Goal: Information Seeking & Learning: Learn about a topic

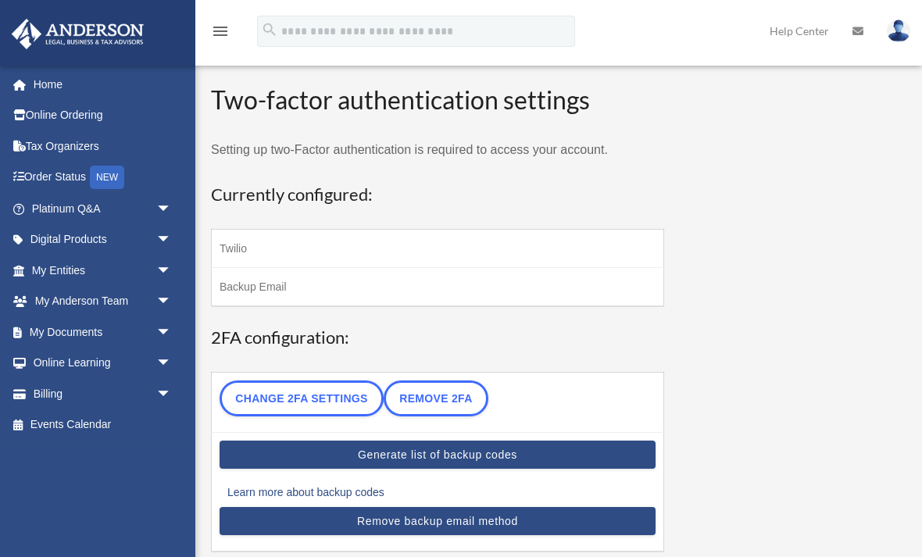
click at [58, 183] on link "Order Status NEW" at bounding box center [103, 178] width 184 height 32
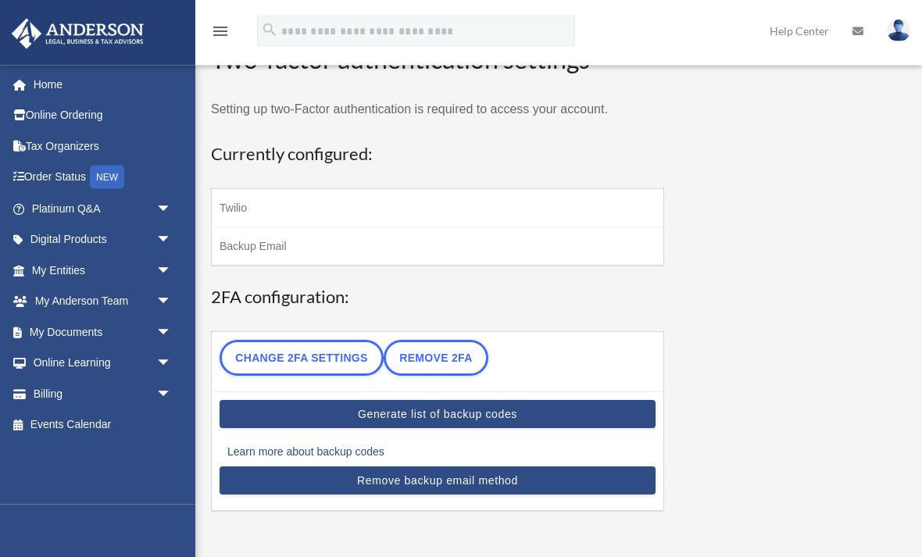
scroll to position [41, 0]
click at [156, 297] on span "arrow_drop_down" at bounding box center [171, 302] width 31 height 32
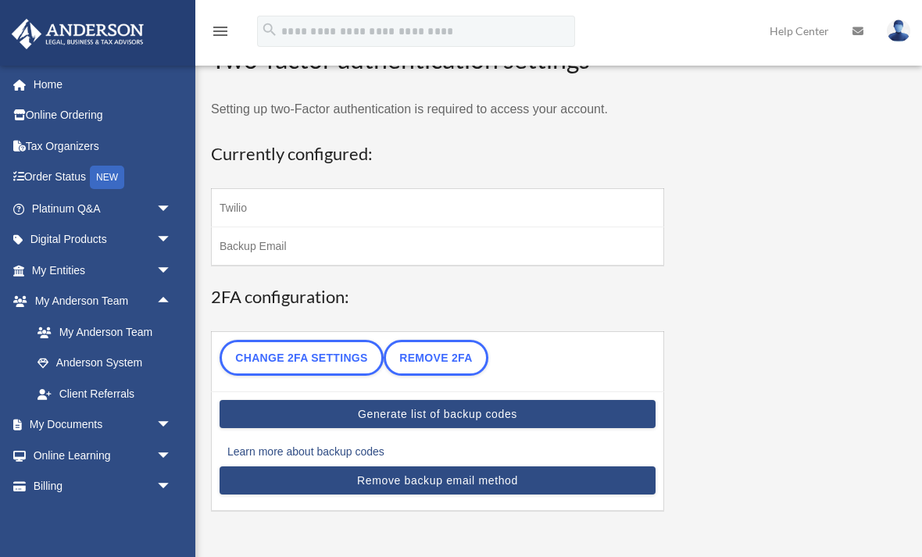
click at [80, 335] on link "My Anderson Team" at bounding box center [108, 331] width 173 height 31
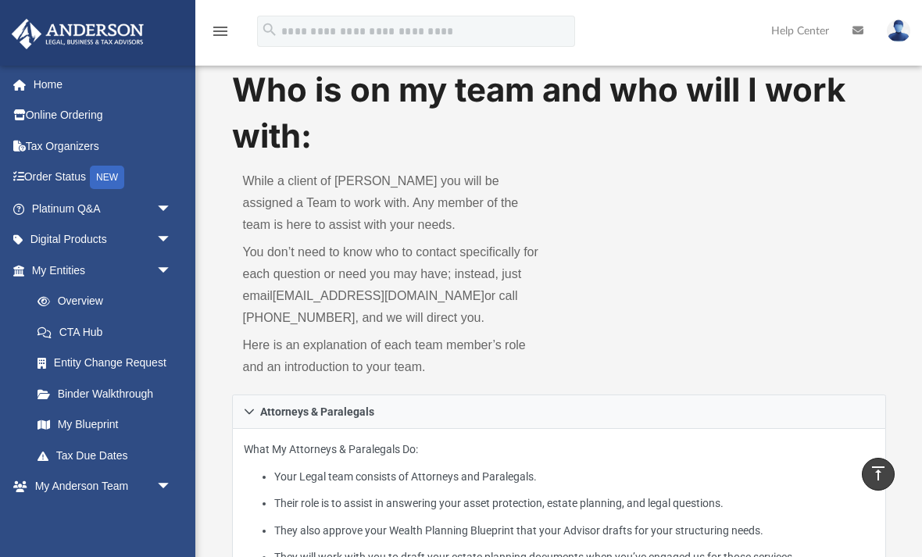
scroll to position [18, 0]
click at [83, 426] on link "My Blueprint" at bounding box center [105, 424] width 166 height 31
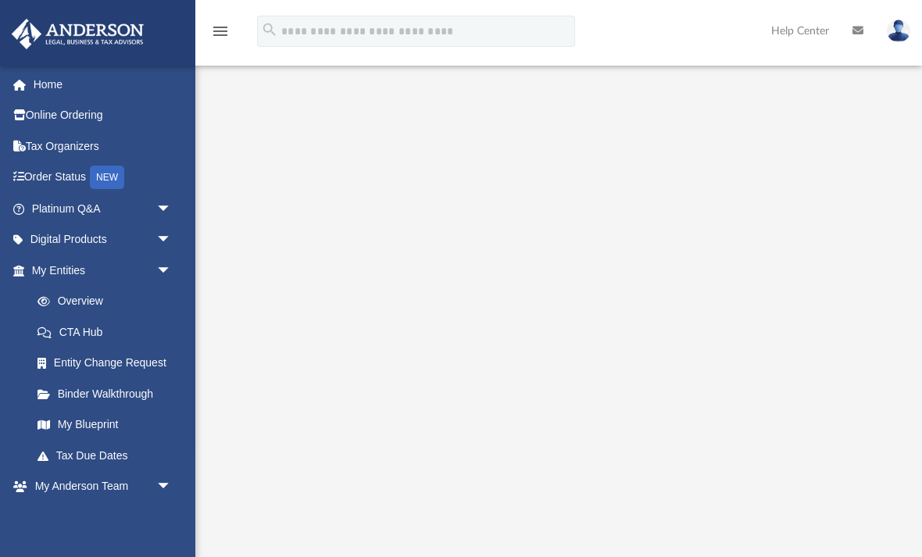
scroll to position [29, 0]
click at [59, 110] on link "Online Ordering" at bounding box center [103, 115] width 184 height 31
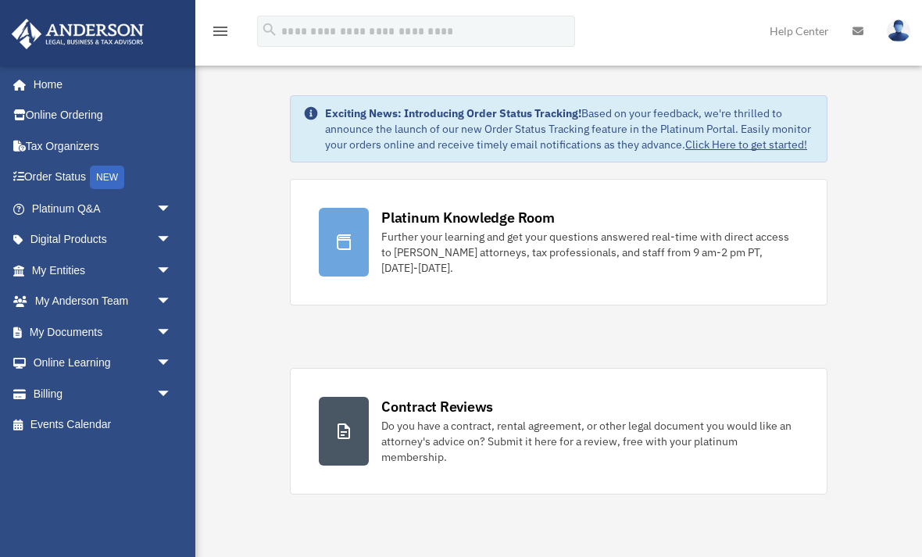
click at [48, 91] on link "Home" at bounding box center [99, 84] width 177 height 31
click at [45, 84] on link "Home" at bounding box center [99, 84] width 177 height 31
click at [894, 36] on img at bounding box center [898, 31] width 23 height 23
click at [860, 29] on icon at bounding box center [857, 31] width 11 height 11
click at [856, 32] on icon at bounding box center [857, 31] width 11 height 11
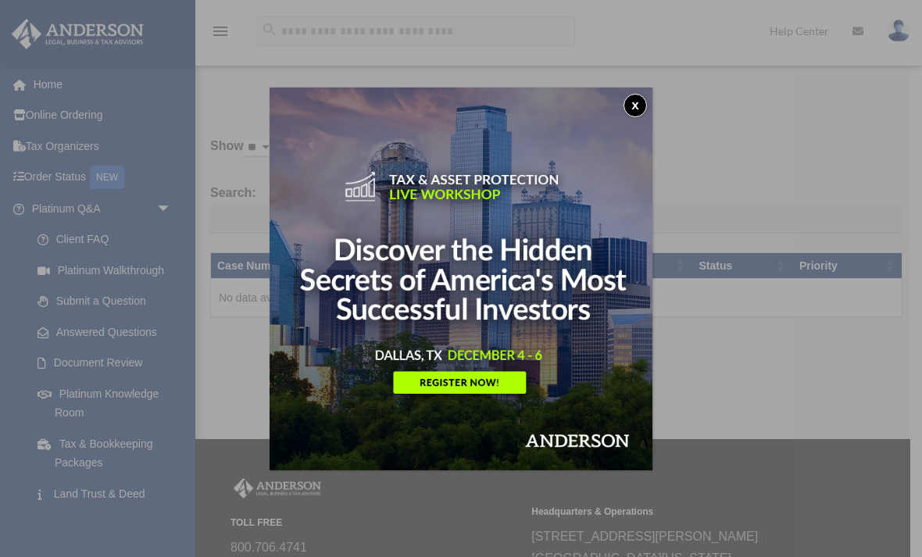
click at [632, 109] on button "x" at bounding box center [634, 105] width 23 height 23
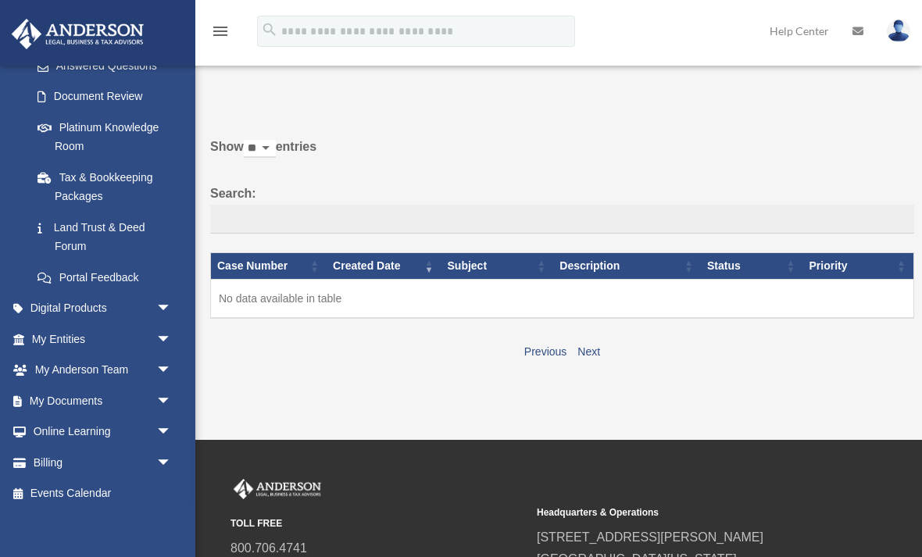
scroll to position [265, 0]
click at [162, 338] on span "arrow_drop_down" at bounding box center [171, 341] width 31 height 32
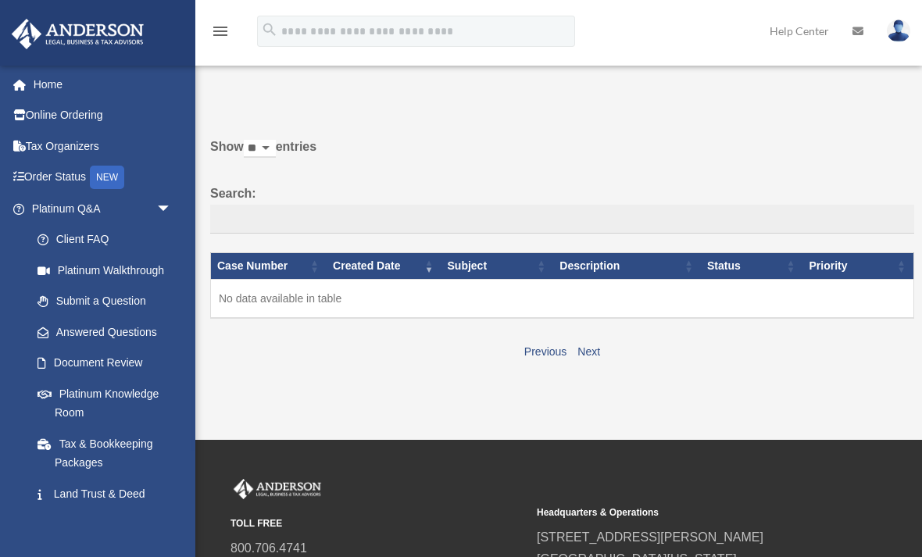
scroll to position [0, 0]
click at [223, 40] on icon "menu" at bounding box center [220, 31] width 19 height 19
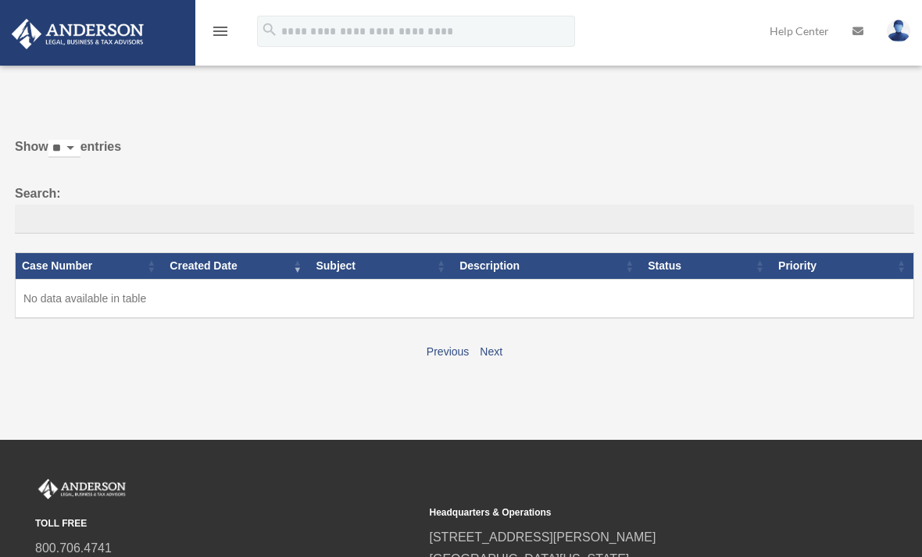
click at [223, 34] on icon "menu" at bounding box center [220, 31] width 19 height 19
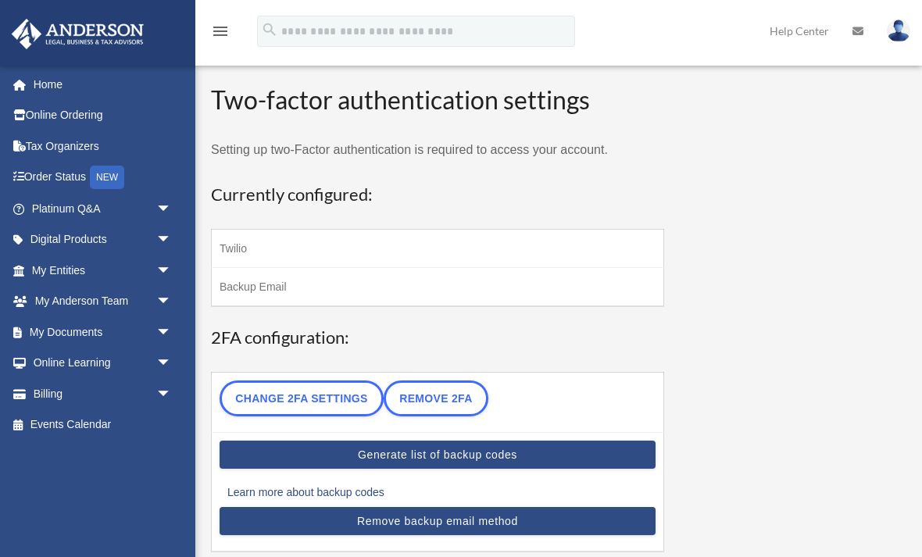
click at [167, 305] on span "arrow_drop_down" at bounding box center [171, 302] width 31 height 32
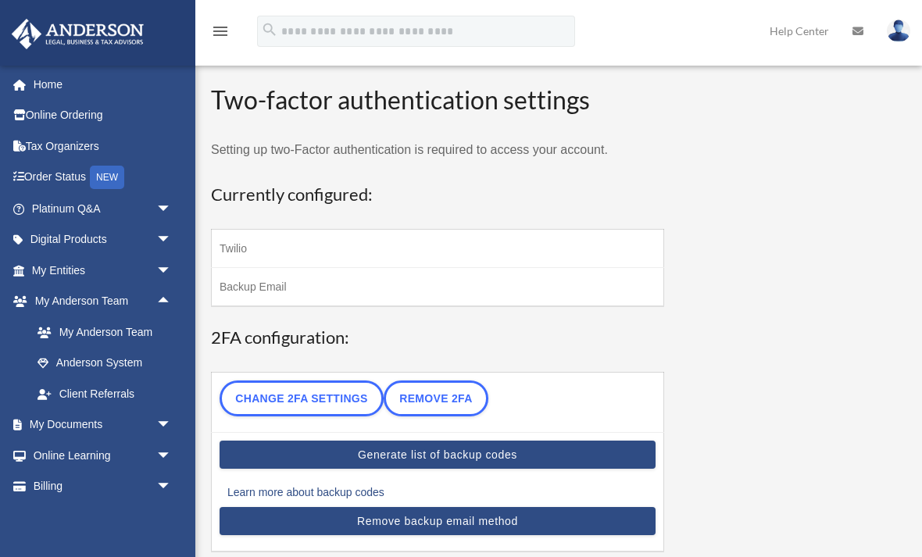
click at [78, 360] on link "Anderson System" at bounding box center [108, 363] width 173 height 31
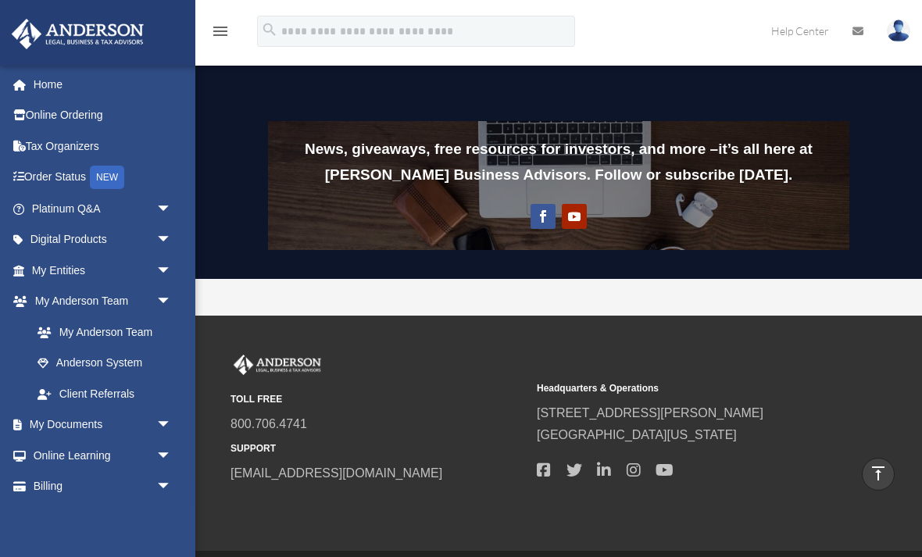
scroll to position [1323, 0]
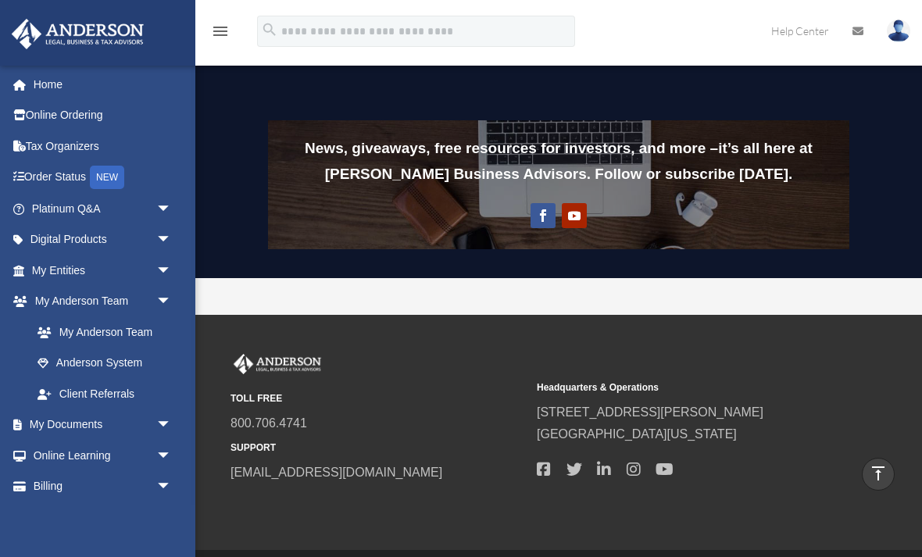
click at [158, 416] on span "arrow_drop_down" at bounding box center [171, 425] width 31 height 32
click at [62, 449] on link "Box" at bounding box center [108, 455] width 173 height 31
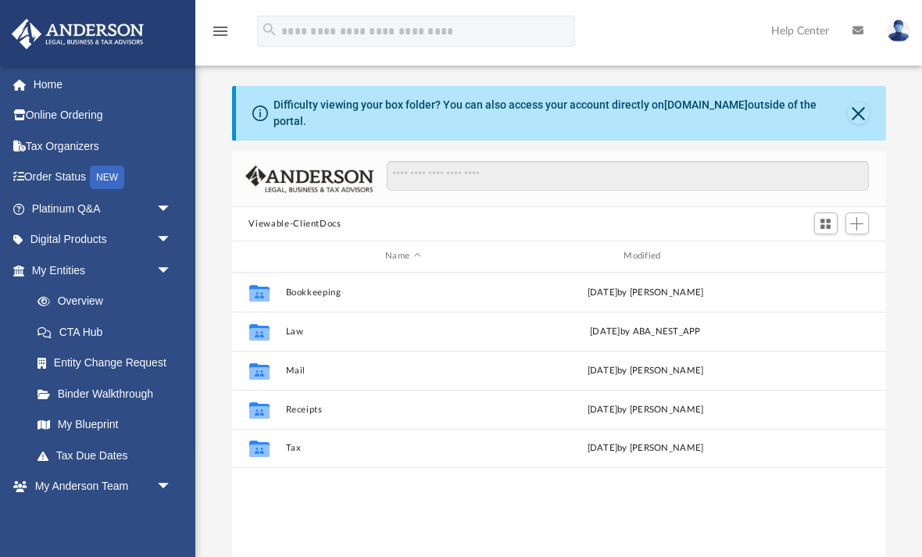
scroll to position [1, 1]
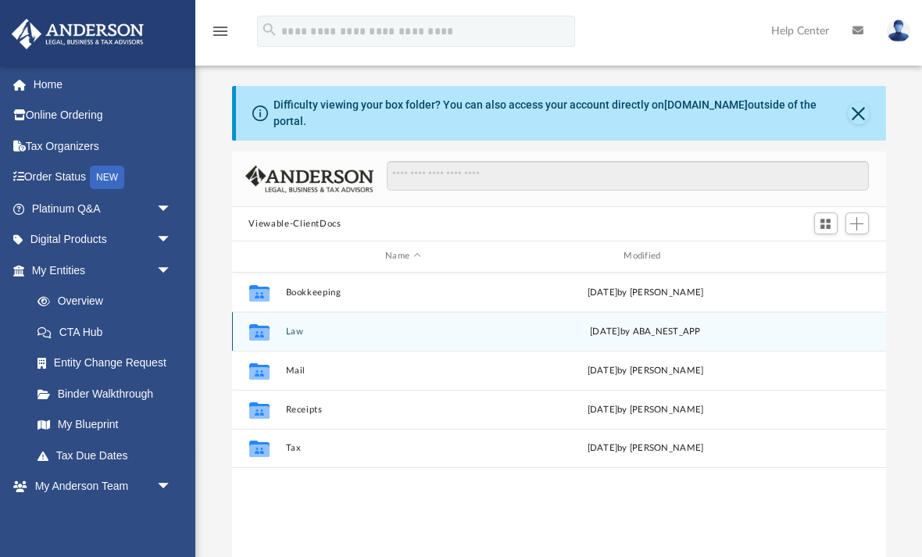
click at [259, 328] on icon "grid" at bounding box center [258, 333] width 20 height 12
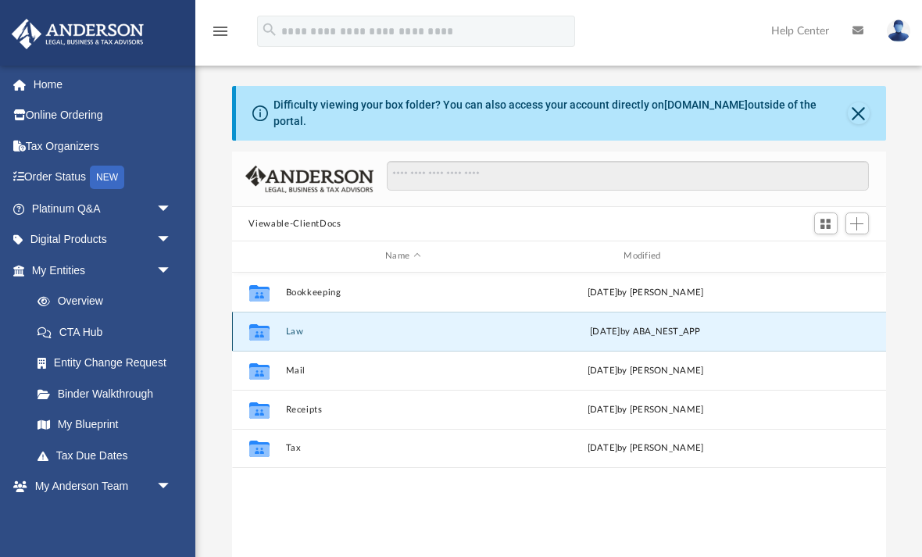
click at [259, 333] on icon "grid" at bounding box center [258, 333] width 20 height 12
click at [638, 333] on div "Thu Sep 25 2025 by ABA_NEST_APP" at bounding box center [644, 331] width 235 height 14
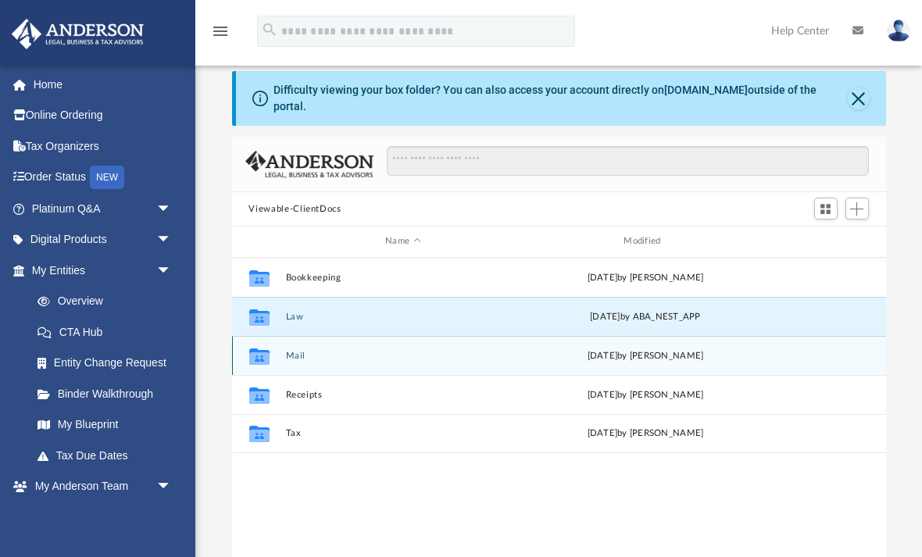
click at [541, 355] on div "Mon Jun 30 2025 by Melissa Mcbride" at bounding box center [644, 355] width 235 height 14
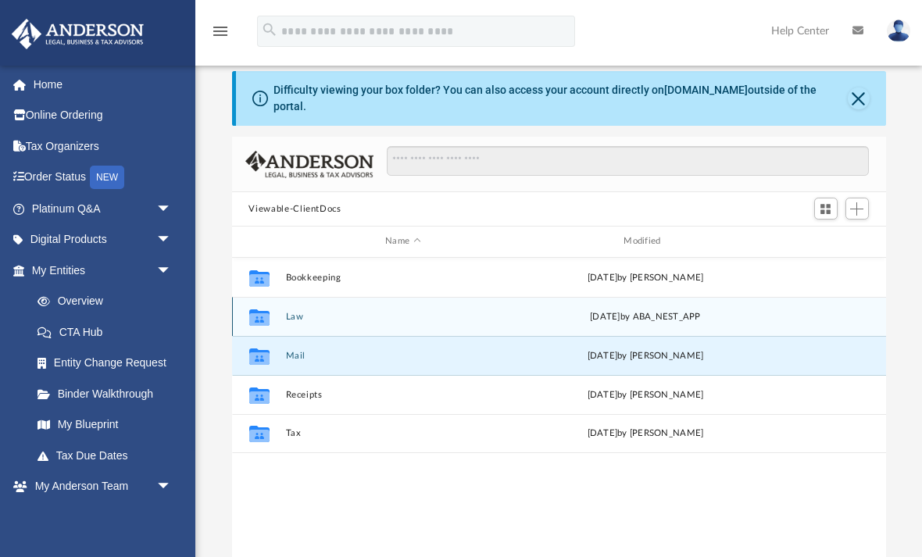
click at [527, 318] on div "Thu Sep 25 2025 by ABA_NEST_APP" at bounding box center [644, 316] width 235 height 14
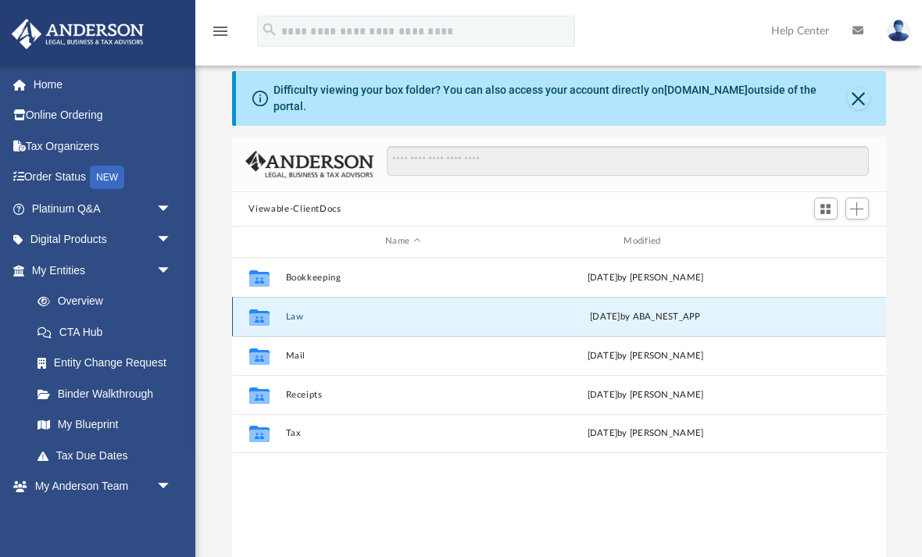
click at [527, 319] on div "Collaborated Folder Law Thu Sep 25 2025 by ABA_NEST_APP" at bounding box center [559, 316] width 654 height 39
click at [260, 321] on icon "grid" at bounding box center [258, 317] width 20 height 16
click at [535, 322] on div "Thu Sep 25 2025 by ABA_NEST_APP" at bounding box center [644, 316] width 235 height 14
click at [676, 312] on div "Thu Sep 25 2025 by ABA_NEST_APP" at bounding box center [644, 316] width 235 height 14
